Goal: Navigation & Orientation: Find specific page/section

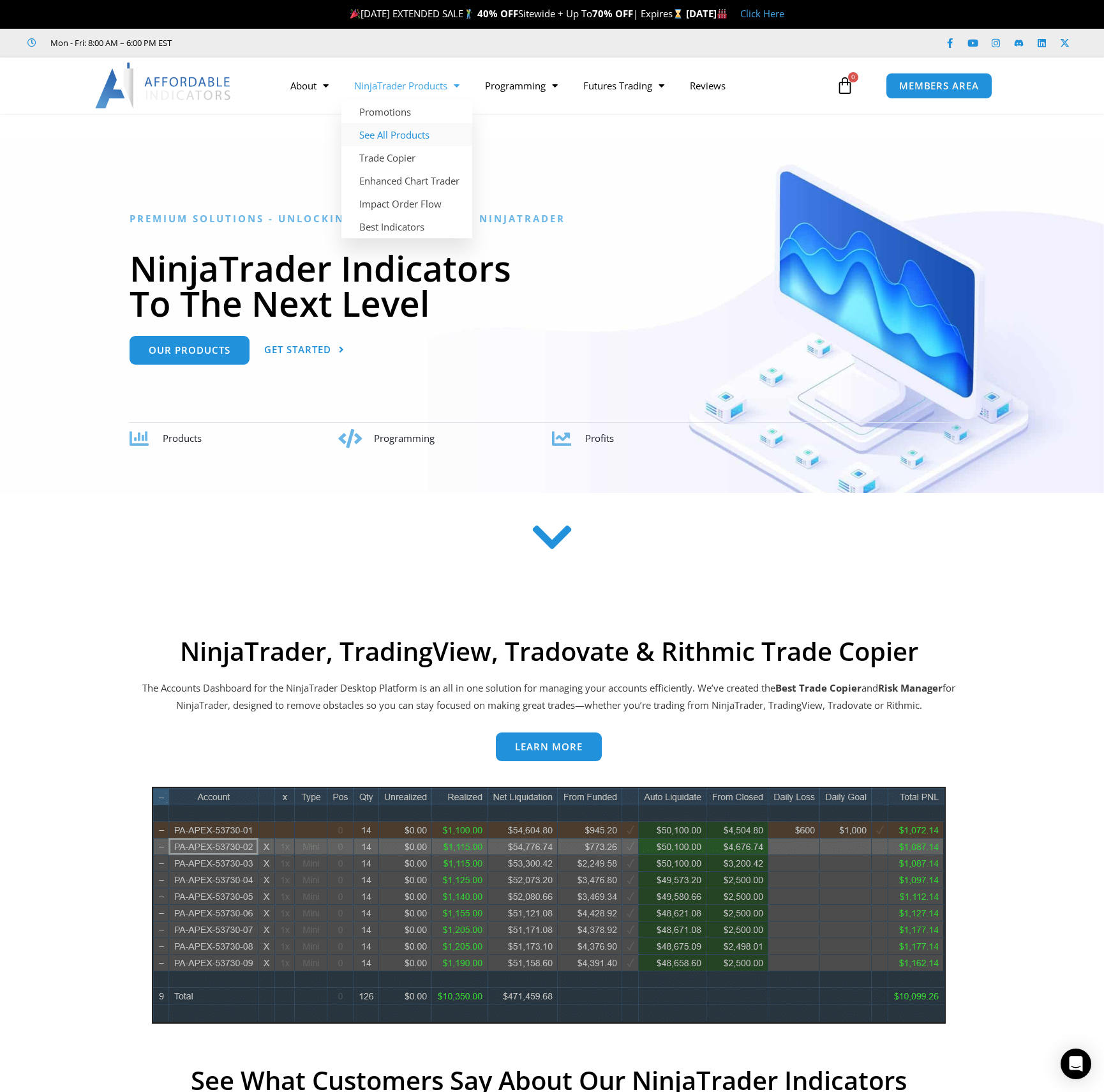
click at [415, 134] on link "See All Products" at bounding box center [406, 135] width 131 height 23
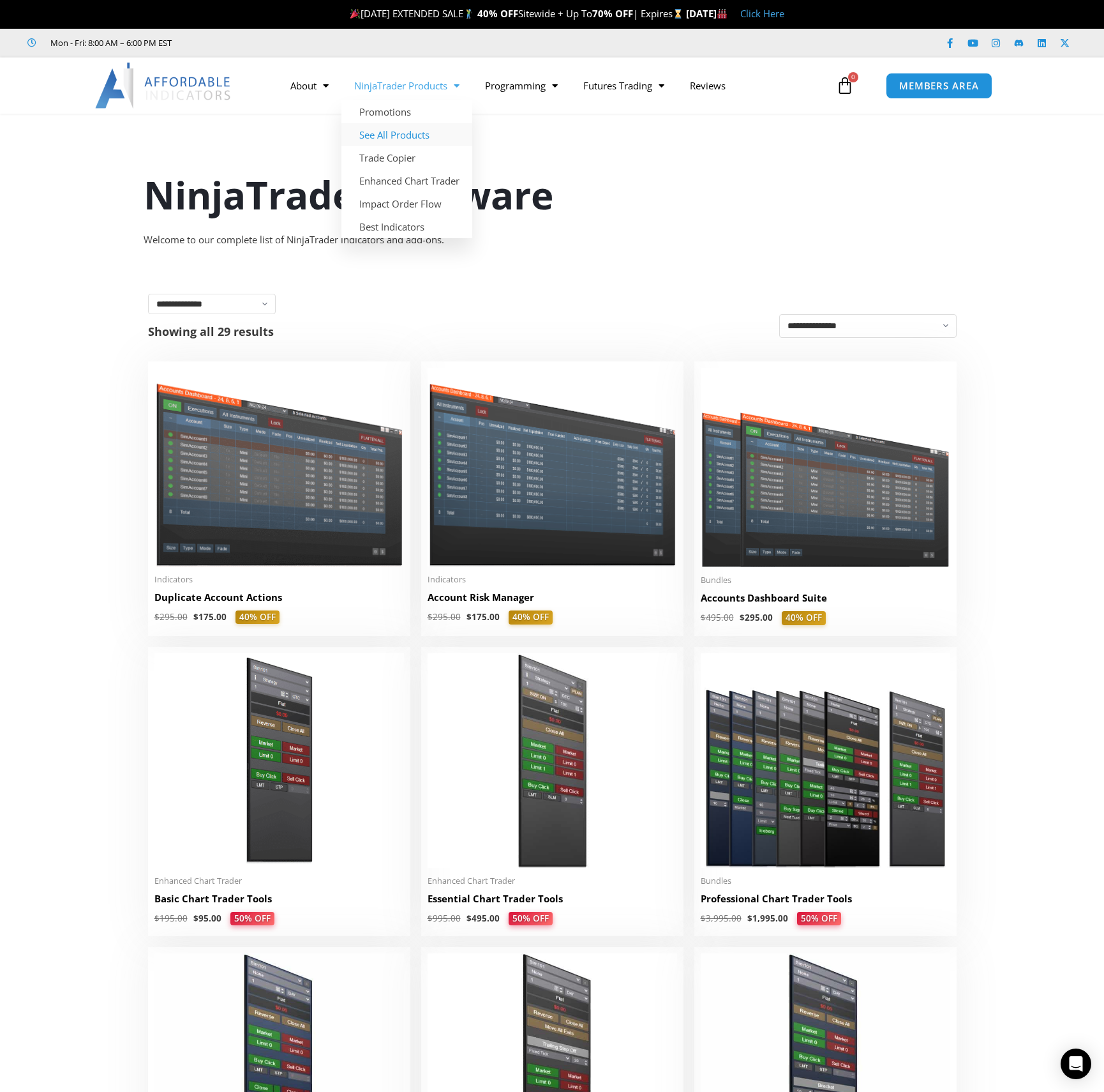
click at [202, 84] on img at bounding box center [164, 85] width 137 height 46
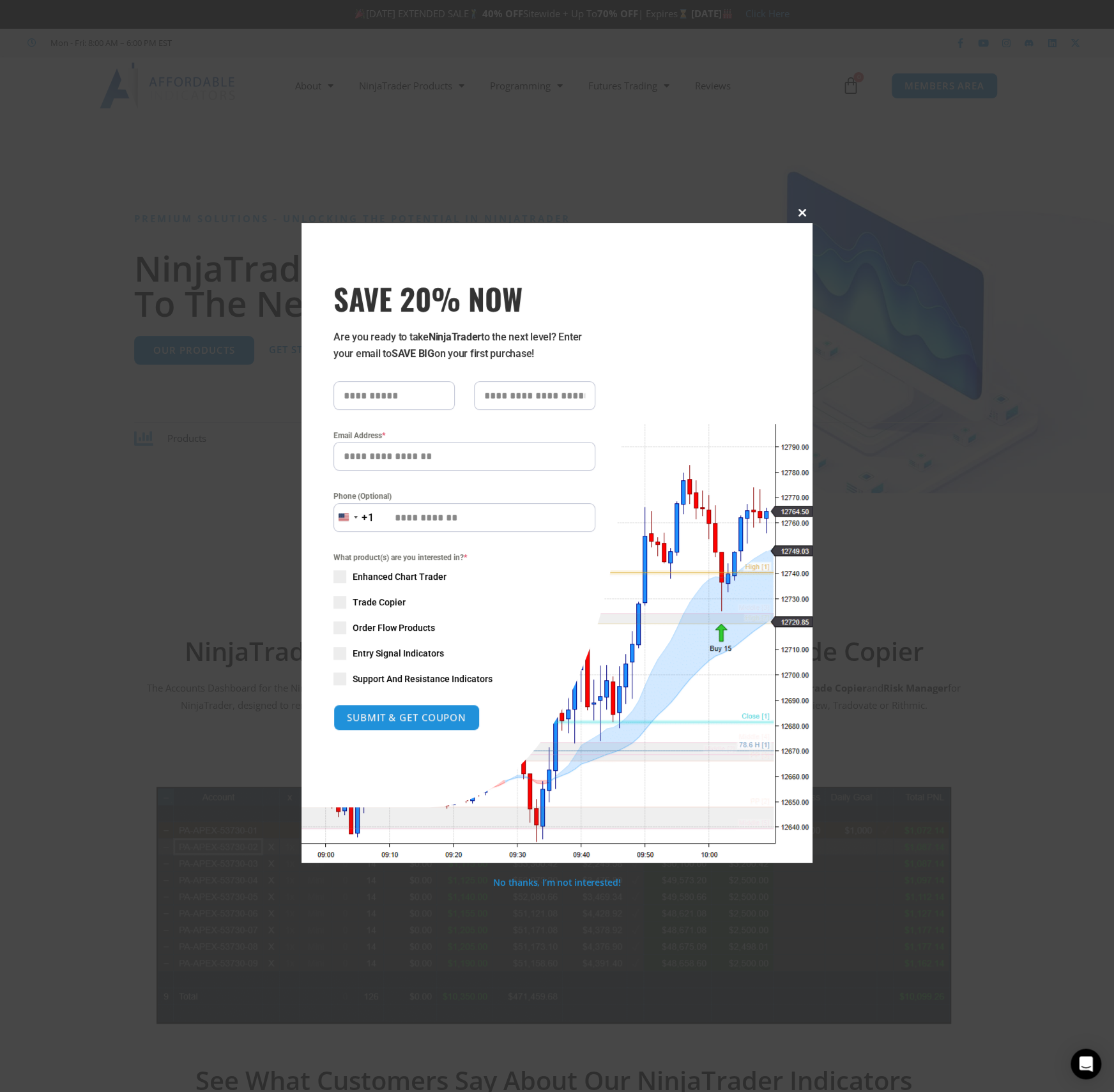
click at [802, 211] on span at bounding box center [802, 212] width 20 height 8
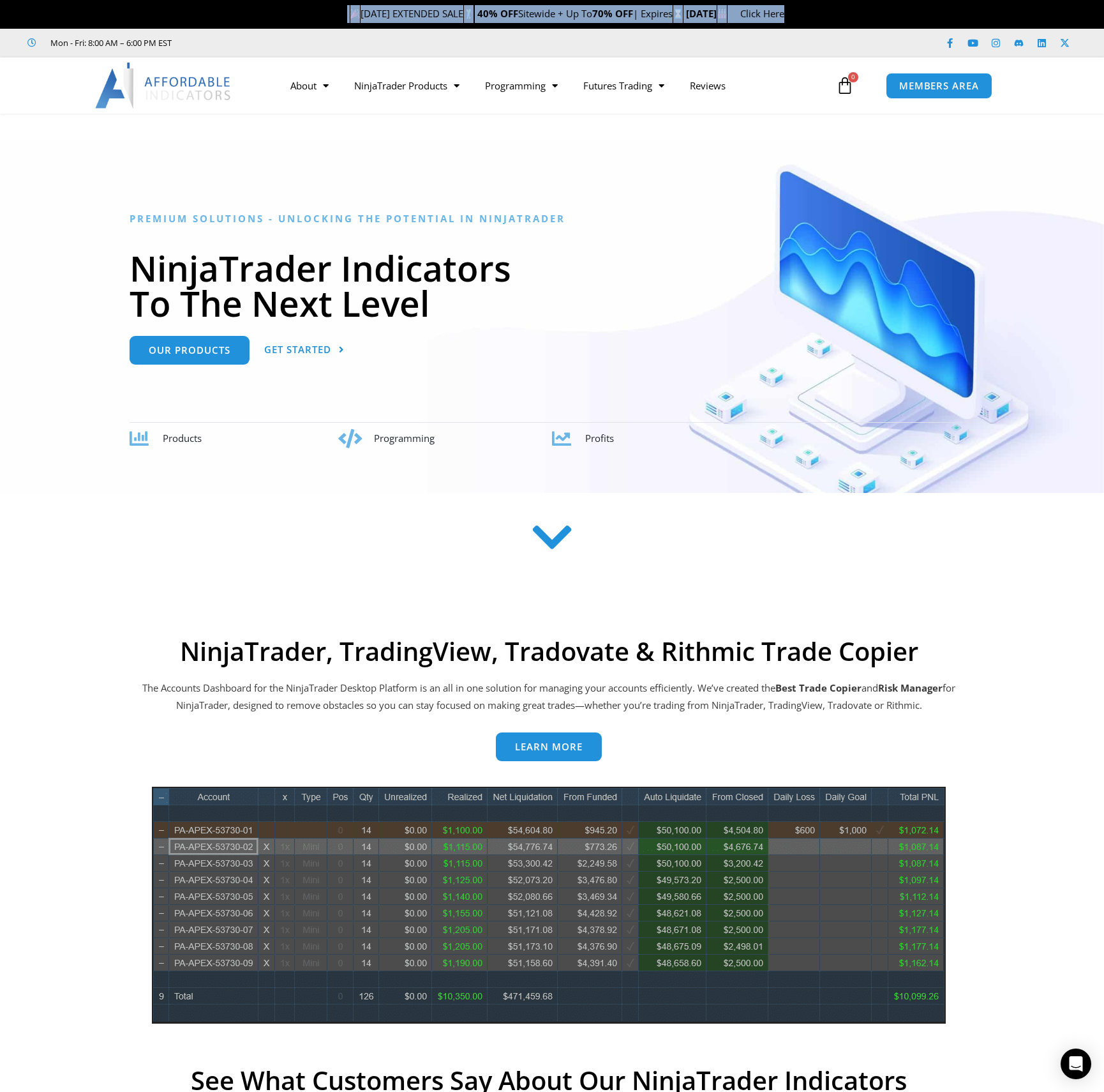
drag, startPoint x: 877, startPoint y: 12, endPoint x: 243, endPoint y: 3, distance: 634.1
click at [243, 3] on div "LABOR DAY EXTENDED SALE 40% OFF Sitewide + Up To 70% OFF | Expires Thursday, Se…" at bounding box center [566, 14] width 1076 height 27
drag, startPoint x: 648, startPoint y: 17, endPoint x: 668, endPoint y: 17, distance: 20.0
click at [668, 17] on p "LABOR DAY EXTENDED SALE 40% OFF Sitewide + Up To 70% OFF | Expires Thursday, Se…" at bounding box center [566, 14] width 1076 height 18
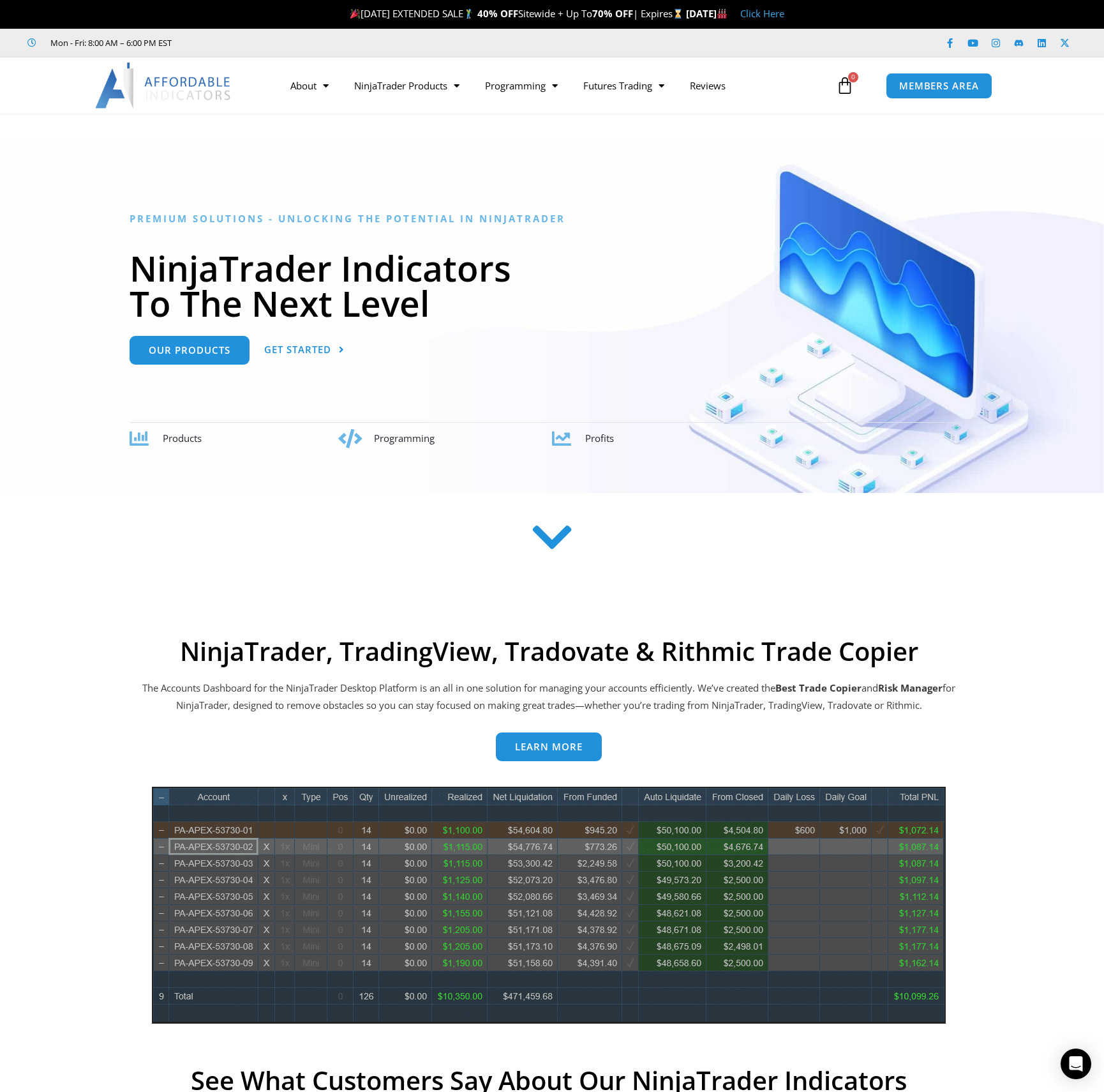
click at [686, 16] on strong "[DATE]" at bounding box center [707, 13] width 42 height 12
